Goal: Task Accomplishment & Management: Complete application form

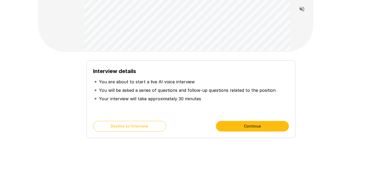
scroll to position [53, 0]
click at [246, 126] on button "Continue" at bounding box center [252, 126] width 73 height 11
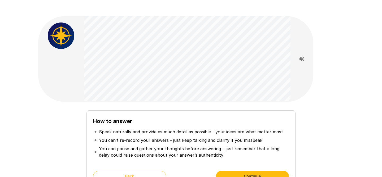
scroll to position [58, 0]
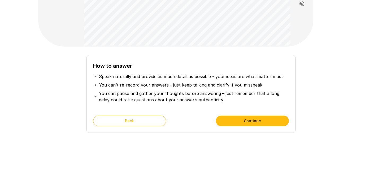
click at [251, 120] on button "Continue" at bounding box center [252, 121] width 73 height 11
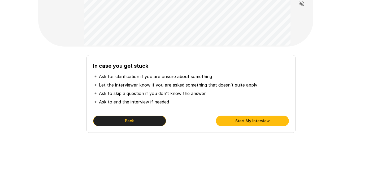
click at [153, 120] on button "Back" at bounding box center [129, 121] width 73 height 11
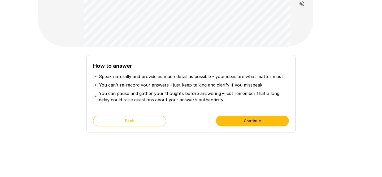
click at [249, 121] on button "Continue" at bounding box center [252, 121] width 73 height 11
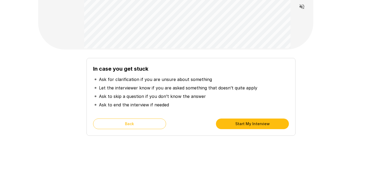
scroll to position [57, 0]
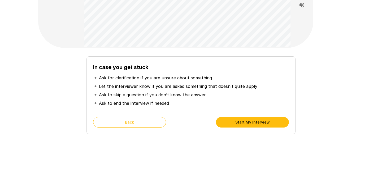
click at [280, 126] on button "Start My Interview" at bounding box center [252, 122] width 73 height 11
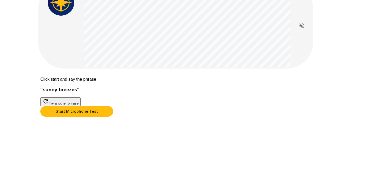
scroll to position [61, 0]
click at [113, 117] on button "Start Microphone Test" at bounding box center [76, 111] width 73 height 11
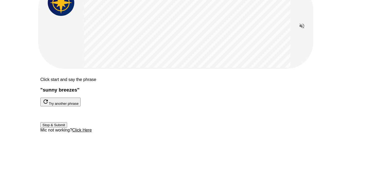
click at [67, 128] on button "Stop & Submit" at bounding box center [53, 125] width 27 height 6
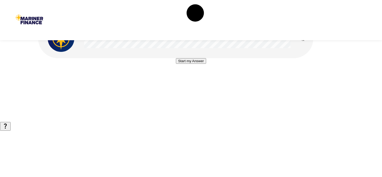
click at [190, 64] on button "Start my Answer" at bounding box center [191, 61] width 30 height 6
click at [182, 80] on button "Stop & Submit" at bounding box center [190, 77] width 27 height 6
click at [194, 64] on button "Start my Answer" at bounding box center [191, 61] width 30 height 6
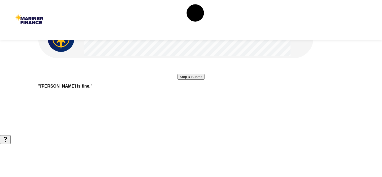
click at [194, 80] on button "Stop & Submit" at bounding box center [190, 77] width 27 height 6
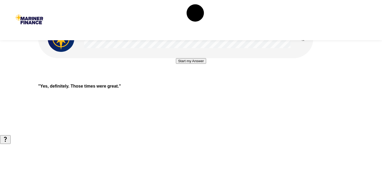
click at [121, 89] on b "" Yes, definitely. Those times were great. "" at bounding box center [79, 86] width 83 height 5
click at [176, 64] on button "Start my Answer" at bounding box center [191, 61] width 30 height 6
click at [195, 80] on button "Stop & Submit" at bounding box center [190, 77] width 27 height 6
click at [195, 64] on button "Start my Answer" at bounding box center [191, 61] width 30 height 6
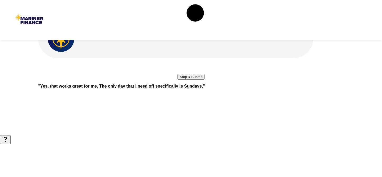
click at [199, 80] on button "Stop & Submit" at bounding box center [190, 77] width 27 height 6
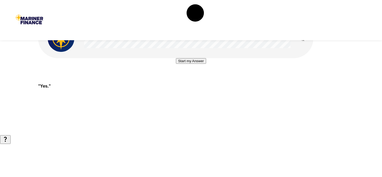
click at [179, 64] on button "Start my Answer" at bounding box center [191, 61] width 30 height 6
click at [195, 80] on button "Stop & Submit" at bounding box center [190, 77] width 27 height 6
click at [191, 64] on button "Start my Answer" at bounding box center [191, 61] width 30 height 6
click at [204, 80] on button "Stop & Submit" at bounding box center [190, 77] width 27 height 6
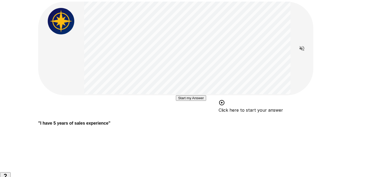
scroll to position [14, 0]
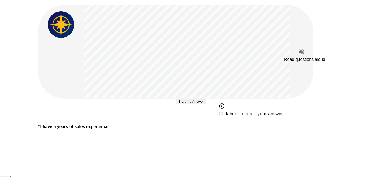
click at [299, 52] on icon "Read questions aloud" at bounding box center [301, 52] width 5 height 5
click at [197, 104] on button "Start my Answer" at bounding box center [191, 102] width 30 height 6
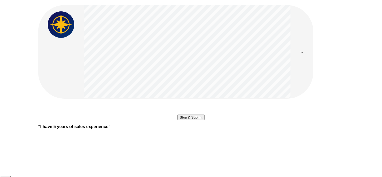
click at [191, 120] on button "Stop & Submit" at bounding box center [190, 118] width 27 height 6
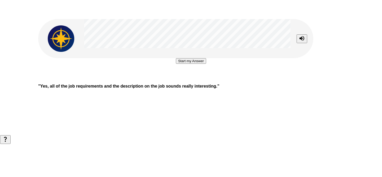
click at [195, 64] on button "Start my Answer" at bounding box center [191, 61] width 30 height 6
click at [194, 80] on button "Stop & Submit" at bounding box center [190, 77] width 27 height 6
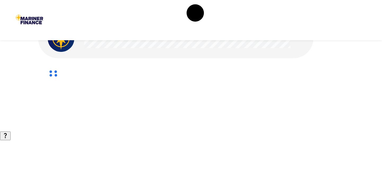
scroll to position [0, 0]
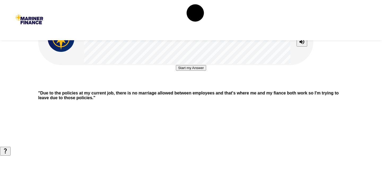
click at [200, 71] on button "Start my Answer" at bounding box center [191, 68] width 30 height 6
click at [204, 87] on button "Stop & Submit" at bounding box center [190, 84] width 27 height 6
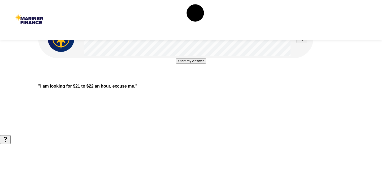
click at [137, 89] on b "" I am looking for $21 to $22 an hour, excuse me. "" at bounding box center [87, 86] width 99 height 5
click at [206, 64] on button "Start my Answer" at bounding box center [191, 61] width 30 height 6
click at [195, 80] on button "Stop & Submit" at bounding box center [190, 77] width 27 height 6
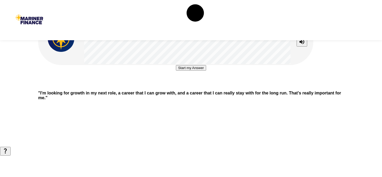
scroll to position [6, 0]
click at [177, 71] on button "Start my Answer" at bounding box center [191, 68] width 30 height 6
click at [198, 87] on button "Stop & Submit" at bounding box center [190, 84] width 27 height 6
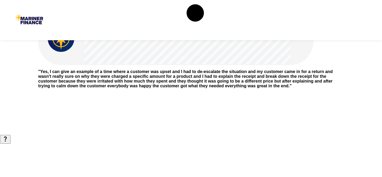
scroll to position [7, 0]
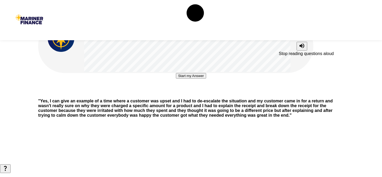
click at [299, 43] on icon "Stop reading questions aloud" at bounding box center [301, 46] width 6 height 6
click at [176, 79] on button "Start my Answer" at bounding box center [191, 76] width 30 height 6
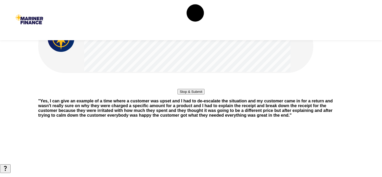
click at [197, 95] on button "Stop & Submit" at bounding box center [190, 92] width 27 height 6
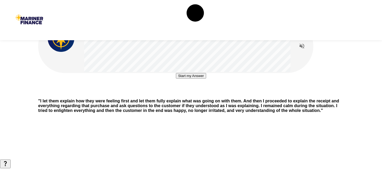
click at [199, 79] on button "Start my Answer" at bounding box center [191, 76] width 30 height 6
click at [198, 95] on button "Stop & Submit" at bounding box center [190, 92] width 27 height 6
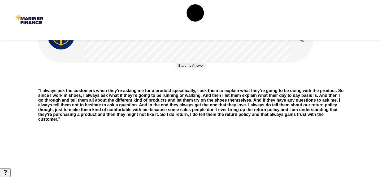
scroll to position [0, 0]
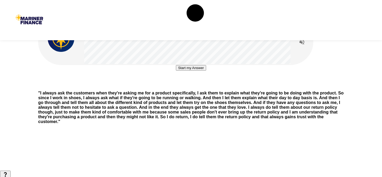
click at [189, 71] on button "Start my Answer" at bounding box center [191, 68] width 30 height 6
click at [201, 87] on button "Stop & Submit" at bounding box center [190, 84] width 27 height 6
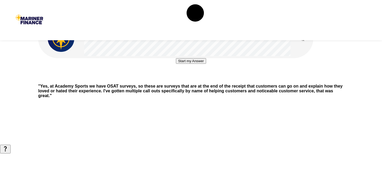
click at [185, 64] on button "Start my Answer" at bounding box center [191, 61] width 30 height 6
click at [184, 80] on button "Stop & Submit" at bounding box center [190, 77] width 27 height 6
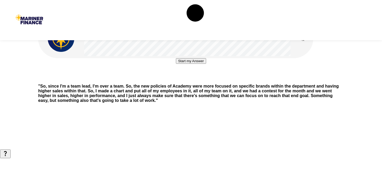
click at [188, 64] on button "Start my Answer" at bounding box center [191, 61] width 30 height 6
click at [203, 80] on button "Stop & Submit" at bounding box center [190, 77] width 27 height 6
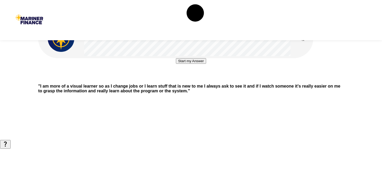
click at [187, 64] on button "Start my Answer" at bounding box center [191, 61] width 30 height 6
click at [177, 80] on button "Stop & Submit" at bounding box center [190, 77] width 27 height 6
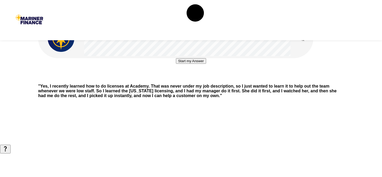
click at [206, 64] on button "Start my Answer" at bounding box center [191, 61] width 30 height 6
click at [204, 80] on button "Stop & Submit" at bounding box center [190, 77] width 27 height 6
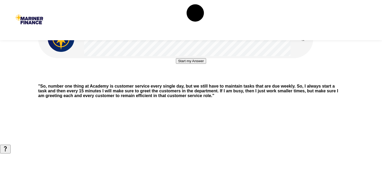
click at [176, 64] on button "Start my Answer" at bounding box center [191, 61] width 30 height 6
click at [204, 80] on button "Stop & Submit" at bounding box center [190, 77] width 27 height 6
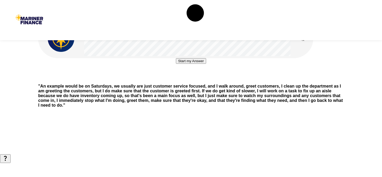
click at [182, 64] on button "Start my Answer" at bounding box center [191, 61] width 30 height 6
click at [194, 80] on button "Stop & Submit" at bounding box center [190, 77] width 27 height 6
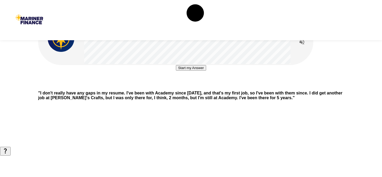
click at [179, 71] on button "Start my Answer" at bounding box center [191, 68] width 30 height 6
click at [200, 87] on button "Stop & Submit" at bounding box center [190, 84] width 27 height 6
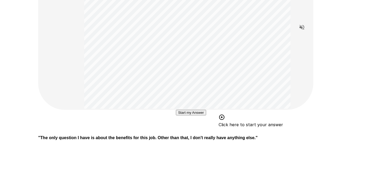
scroll to position [76, 0]
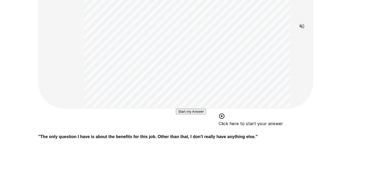
click at [186, 114] on button "Start my Answer" at bounding box center [191, 112] width 30 height 6
click at [203, 130] on button "Stop & Submit" at bounding box center [190, 128] width 27 height 6
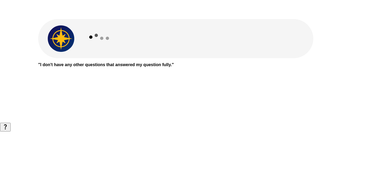
scroll to position [0, 0]
